Goal: Navigation & Orientation: Find specific page/section

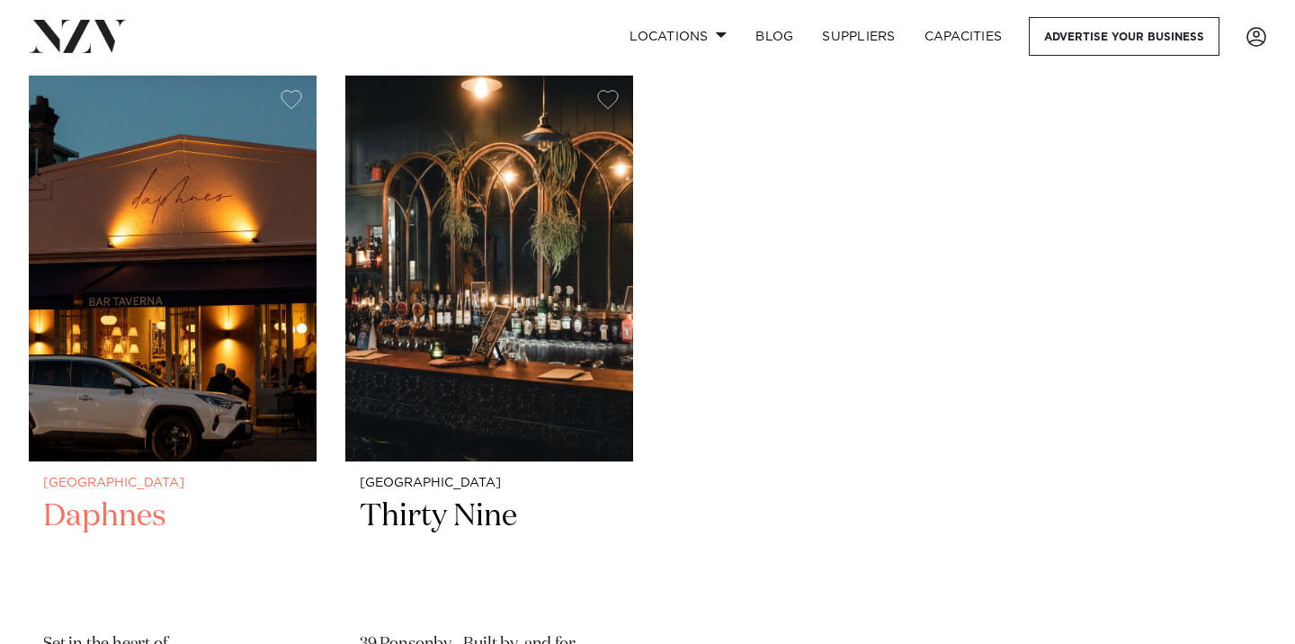
scroll to position [420, 0]
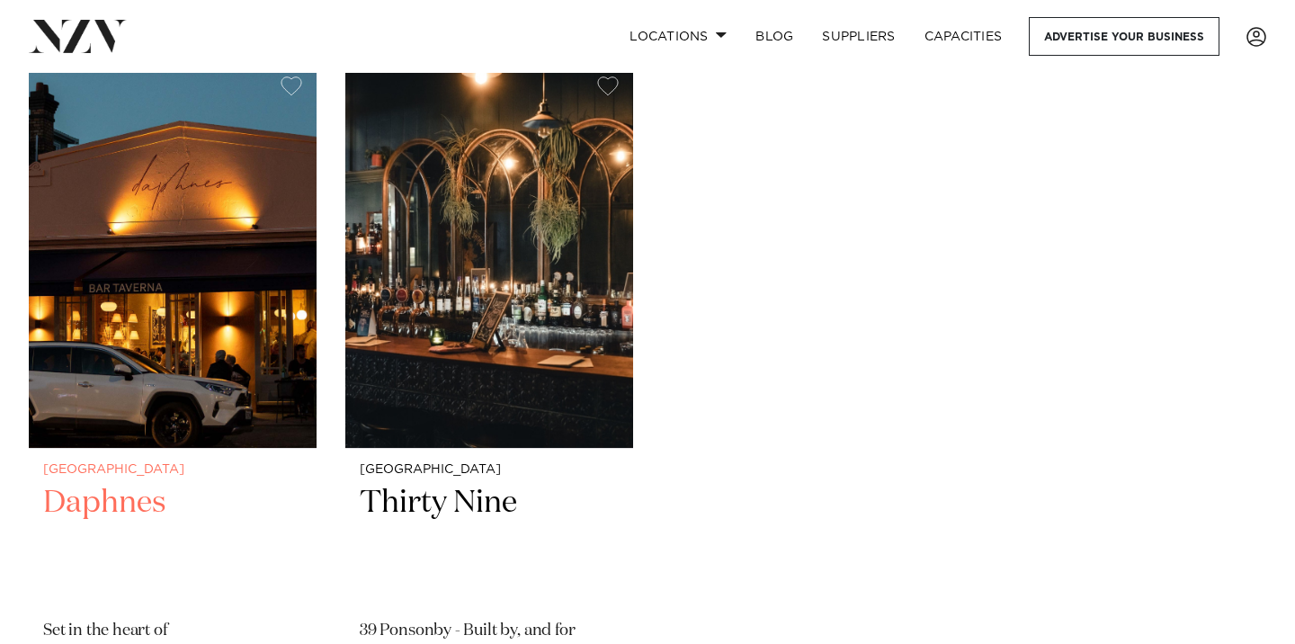
click at [226, 285] on img at bounding box center [173, 255] width 288 height 386
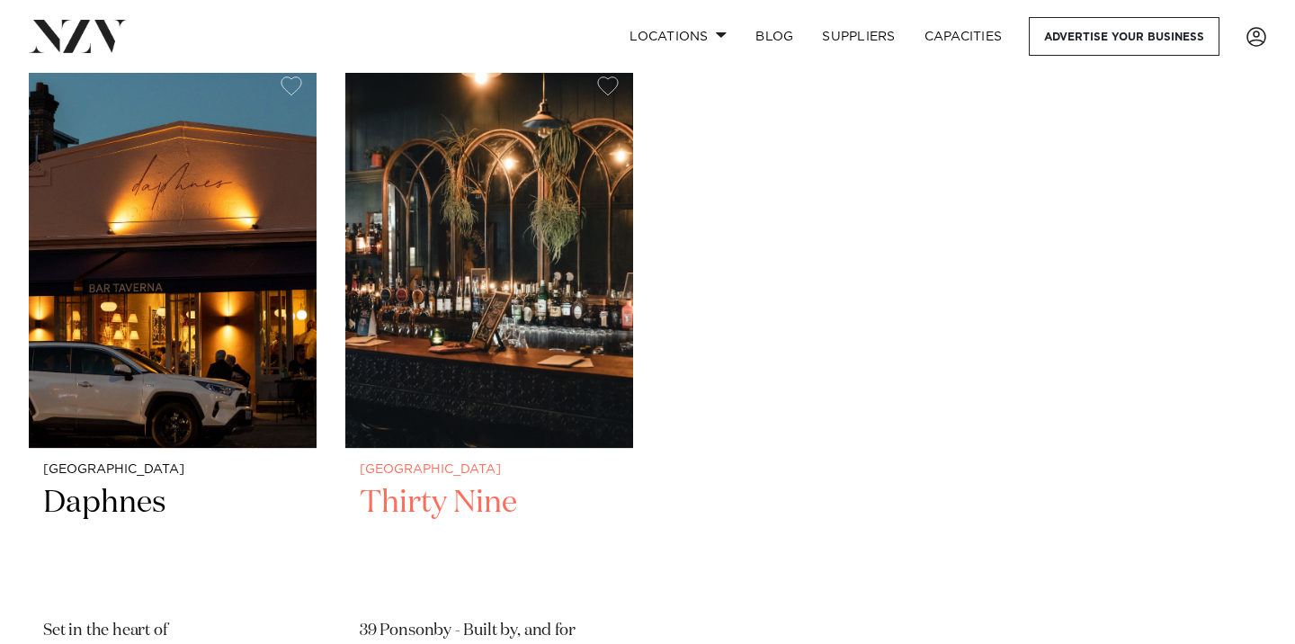
click at [453, 318] on img at bounding box center [489, 255] width 288 height 386
